Goal: Information Seeking & Learning: Check status

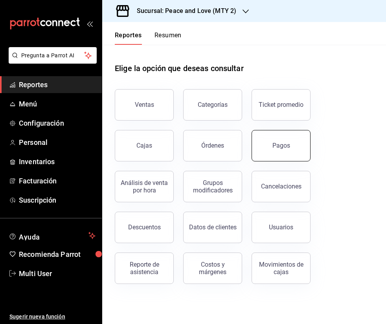
click at [293, 151] on button "Pagos" at bounding box center [281, 145] width 59 height 31
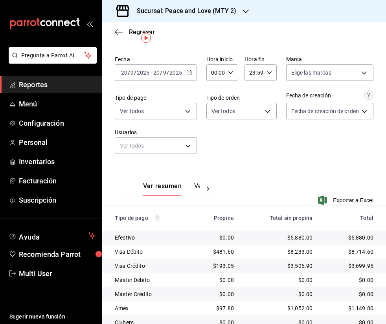
scroll to position [17, 0]
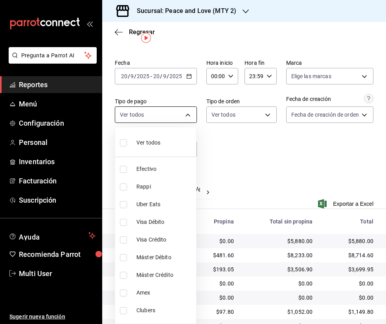
click at [184, 109] on body "Pregunta a Parrot AI Reportes Menú Configuración Personal Inventarios Facturaci…" at bounding box center [193, 162] width 386 height 324
click at [184, 109] on div at bounding box center [193, 162] width 386 height 324
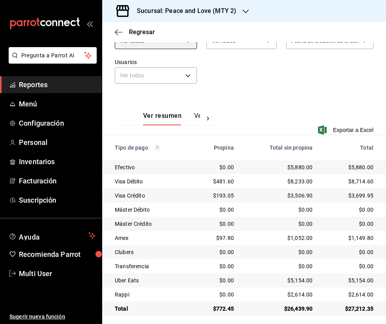
scroll to position [95, 0]
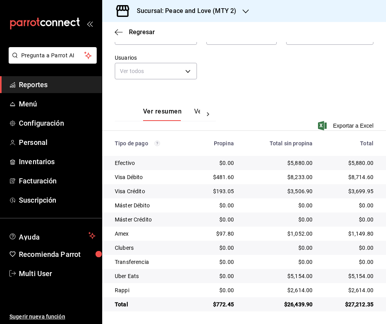
click at [114, 33] on div "Regresar" at bounding box center [244, 32] width 284 height 20
click at [115, 33] on icon "button" at bounding box center [119, 32] width 8 height 7
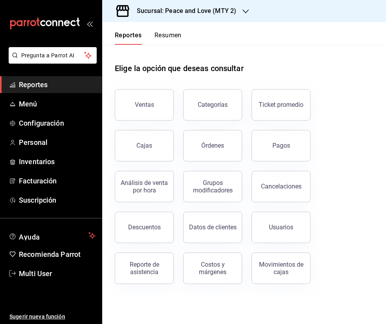
drag, startPoint x: 294, startPoint y: 153, endPoint x: 366, endPoint y: 133, distance: 74.8
click at [294, 153] on button "Pagos" at bounding box center [281, 145] width 59 height 31
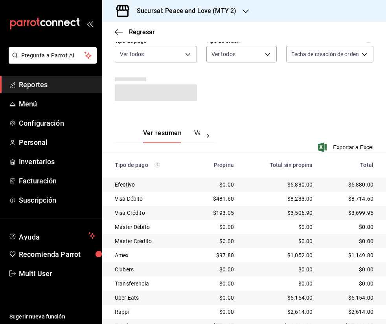
scroll to position [99, 0]
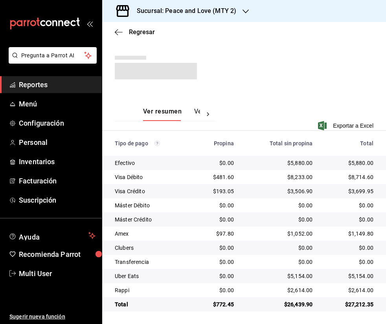
click at [376, 246] on td "$0.00" at bounding box center [352, 248] width 67 height 14
click at [116, 35] on icon "button" at bounding box center [119, 32] width 8 height 7
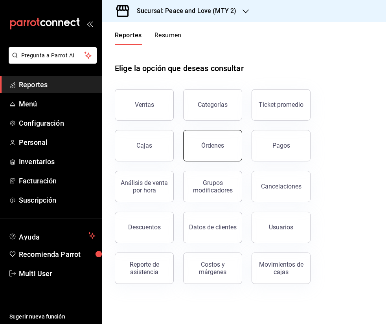
click at [234, 147] on button "Órdenes" at bounding box center [212, 145] width 59 height 31
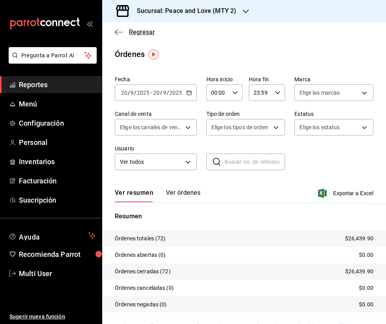
click at [118, 32] on icon "button" at bounding box center [119, 32] width 8 height 0
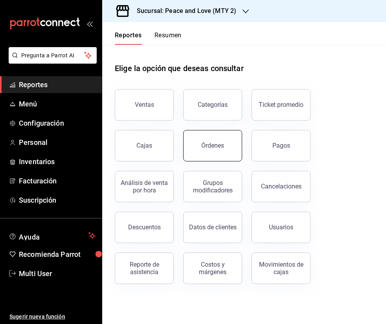
click at [194, 137] on button "Órdenes" at bounding box center [212, 145] width 59 height 31
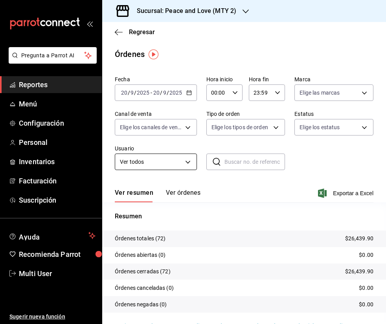
click at [160, 155] on body "Pregunta a Parrot AI Reportes Menú Configuración Personal Inventarios Facturaci…" at bounding box center [193, 162] width 386 height 324
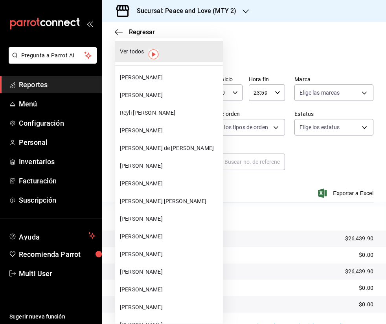
click at [241, 172] on div at bounding box center [193, 162] width 386 height 324
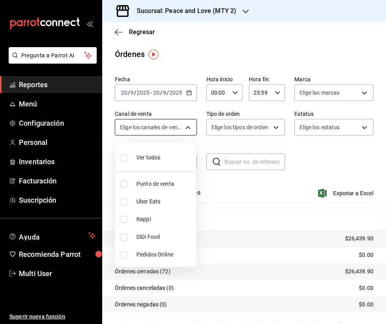
click at [166, 123] on body "Pregunta a Parrot AI Reportes Menú Configuración Personal Inventarios Facturaci…" at bounding box center [193, 162] width 386 height 324
click at [123, 201] on input "checkbox" at bounding box center [123, 202] width 7 height 7
checkbox input "true"
type input "UBER_EATS"
click at [317, 217] on div at bounding box center [193, 162] width 386 height 324
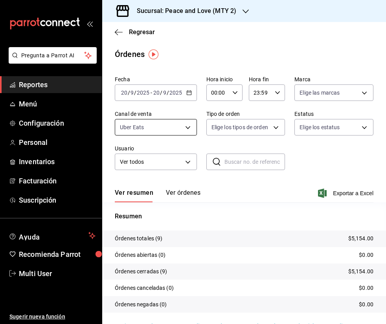
click at [183, 131] on body "Pregunta a Parrot AI Reportes Menú Configuración Personal Inventarios Facturaci…" at bounding box center [193, 162] width 386 height 324
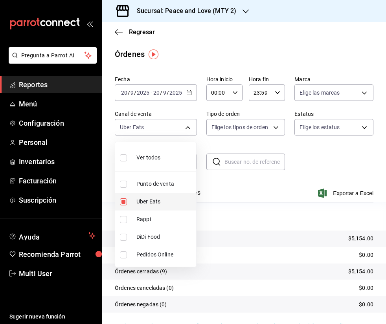
click at [127, 199] on input "checkbox" at bounding box center [123, 202] width 7 height 7
checkbox input "false"
click at [137, 227] on li "Rappi" at bounding box center [155, 220] width 81 height 18
type input "RAPPI"
checkbox input "true"
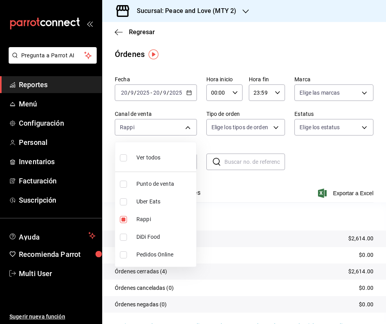
click at [226, 197] on div at bounding box center [193, 162] width 386 height 324
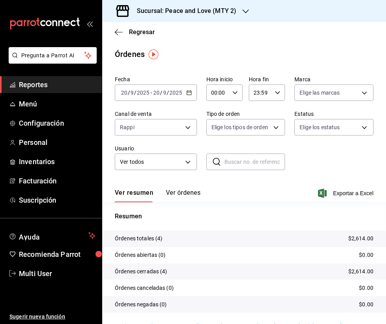
click at [117, 37] on div "Regresar" at bounding box center [244, 32] width 284 height 20
click at [121, 32] on icon "button" at bounding box center [119, 32] width 8 height 0
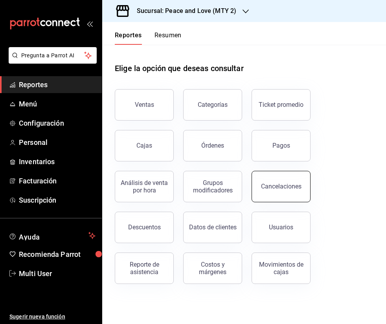
click at [286, 192] on button "Cancelaciones" at bounding box center [281, 186] width 59 height 31
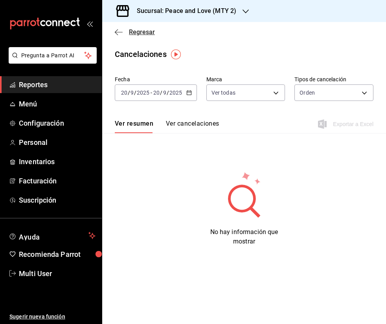
click at [125, 35] on span "Regresar" at bounding box center [135, 31] width 40 height 7
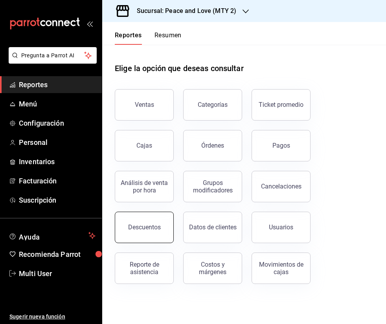
click at [152, 220] on button "Descuentos" at bounding box center [144, 227] width 59 height 31
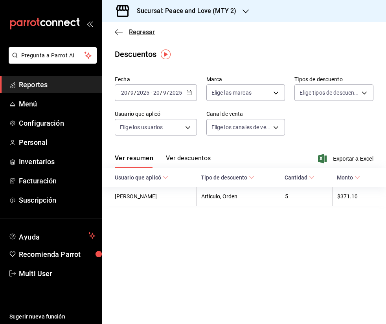
click at [118, 33] on icon "button" at bounding box center [119, 32] width 8 height 7
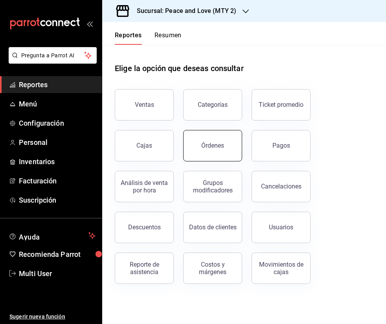
click at [208, 151] on button "Órdenes" at bounding box center [212, 145] width 59 height 31
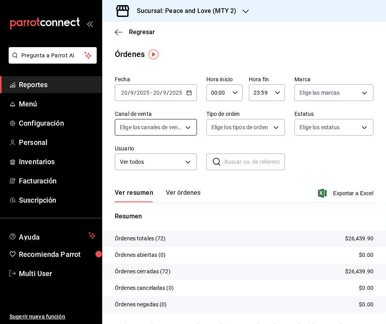
click at [164, 128] on body "Pregunta a Parrot AI Reportes Menú Configuración Personal Inventarios Facturaci…" at bounding box center [193, 162] width 386 height 324
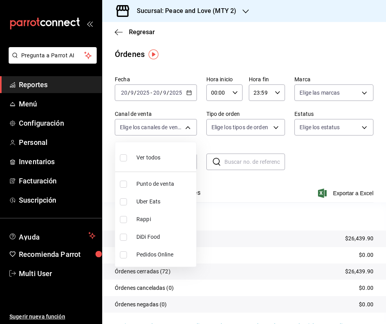
click at [154, 198] on span "Uber Eats" at bounding box center [164, 202] width 57 height 8
type input "UBER_EATS"
checkbox input "true"
click at [321, 217] on div at bounding box center [193, 162] width 386 height 324
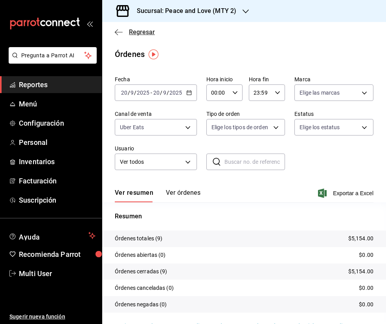
click at [116, 32] on icon "button" at bounding box center [119, 32] width 8 height 0
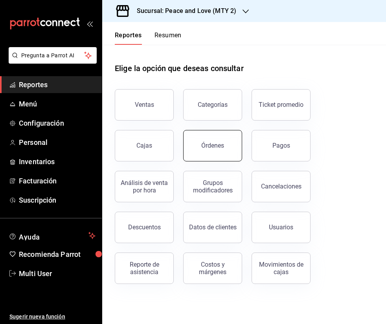
click at [231, 153] on button "Órdenes" at bounding box center [212, 145] width 59 height 31
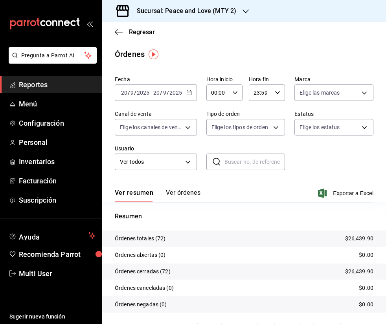
scroll to position [19, 0]
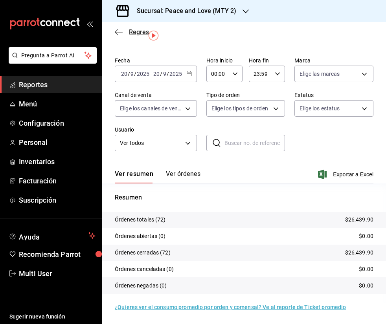
click at [119, 32] on icon "button" at bounding box center [119, 32] width 8 height 0
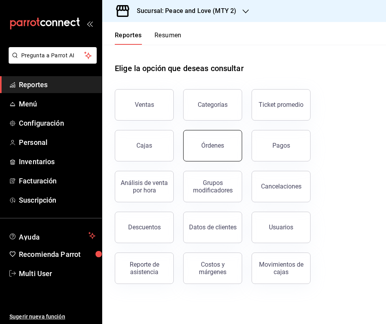
click at [237, 156] on button "Órdenes" at bounding box center [212, 145] width 59 height 31
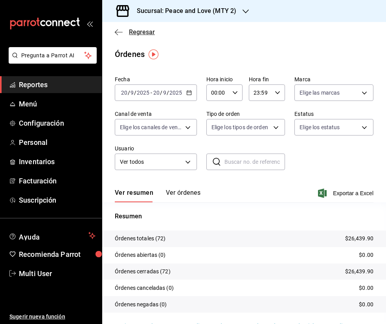
click at [121, 34] on icon "button" at bounding box center [119, 32] width 8 height 7
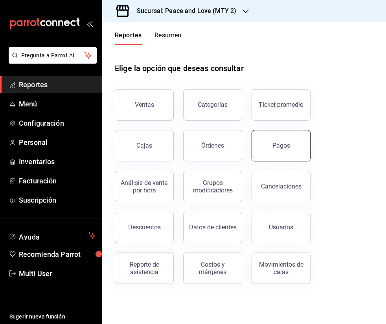
click at [267, 139] on button "Pagos" at bounding box center [281, 145] width 59 height 31
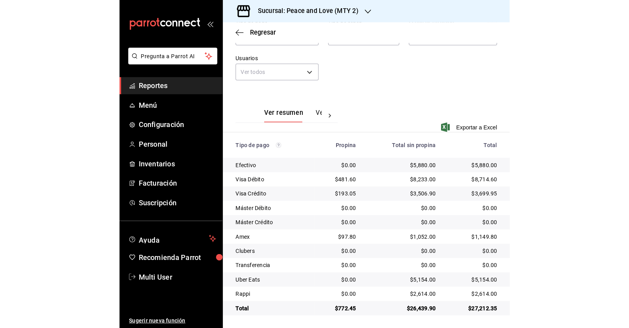
scroll to position [95, 0]
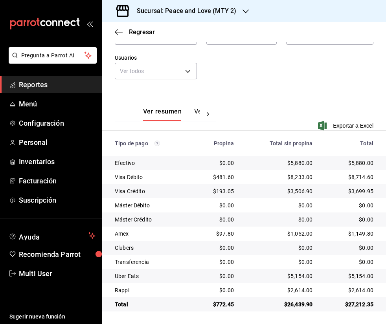
click at [30, 0] on div "mailbox folders" at bounding box center [51, 23] width 102 height 47
drag, startPoint x: 284, startPoint y: 6, endPoint x: 287, endPoint y: -11, distance: 17.1
click at [287, 0] on html "Pregunta a Parrot AI Reportes Menú Configuración Personal Inventarios Facturaci…" at bounding box center [193, 162] width 386 height 324
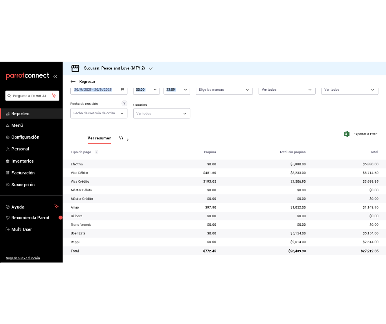
scroll to position [48, 0]
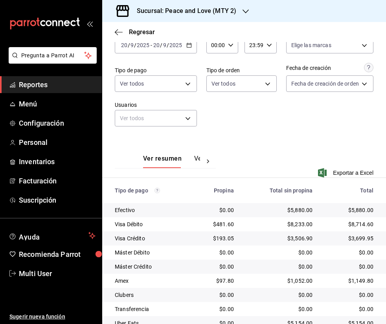
drag, startPoint x: 272, startPoint y: 11, endPoint x: 279, endPoint y: 1, distance: 11.9
click at [279, 1] on div "Sucursal: Peace and Love (MTY 2)" at bounding box center [244, 11] width 284 height 22
drag, startPoint x: 276, startPoint y: 0, endPoint x: 280, endPoint y: -11, distance: 11.7
click at [280, 0] on html "Pregunta a Parrot AI Reportes Menú Configuración Personal Inventarios Facturaci…" at bounding box center [193, 162] width 386 height 324
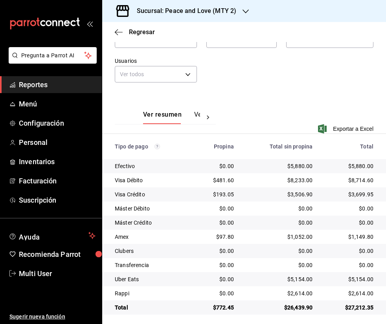
scroll to position [95, 0]
